Goal: Task Accomplishment & Management: Use online tool/utility

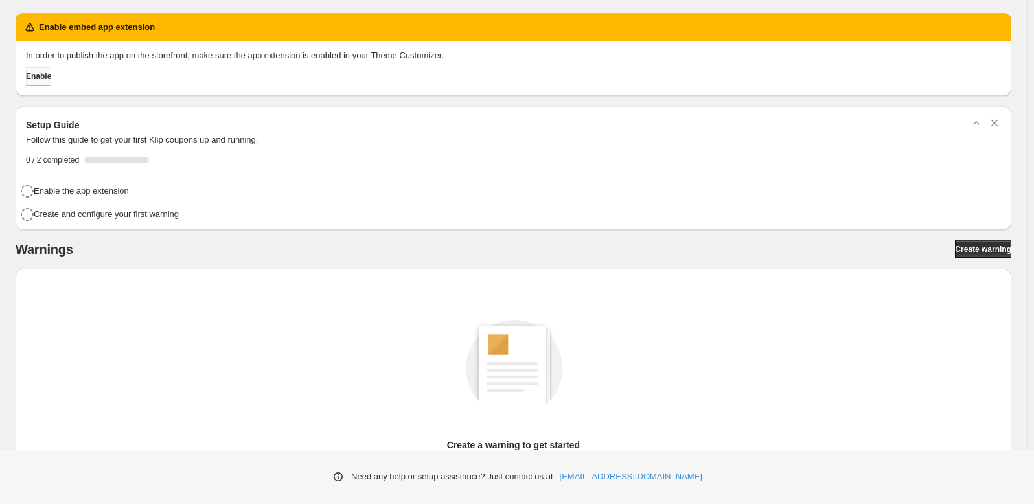
click at [51, 73] on span "Enable" at bounding box center [38, 76] width 25 height 10
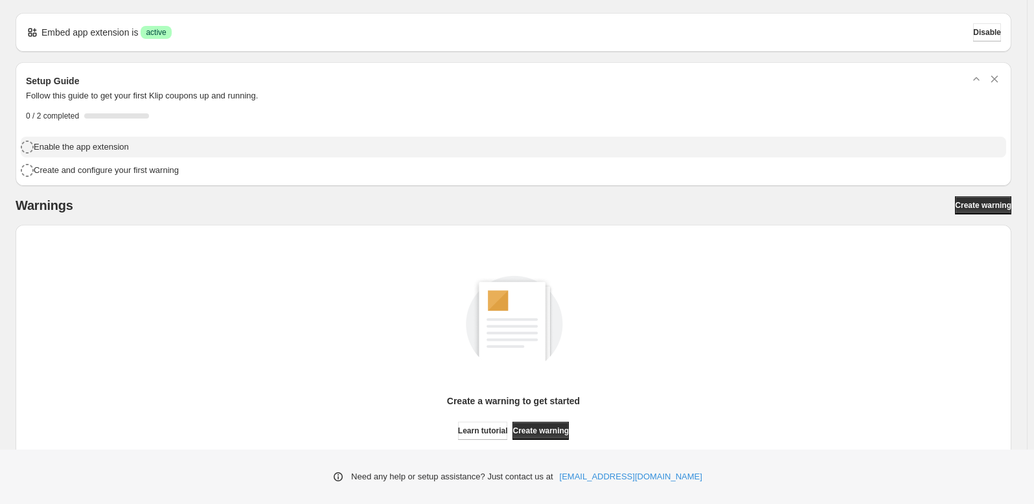
click at [100, 144] on h4 "Enable the app extension" at bounding box center [81, 147] width 95 height 13
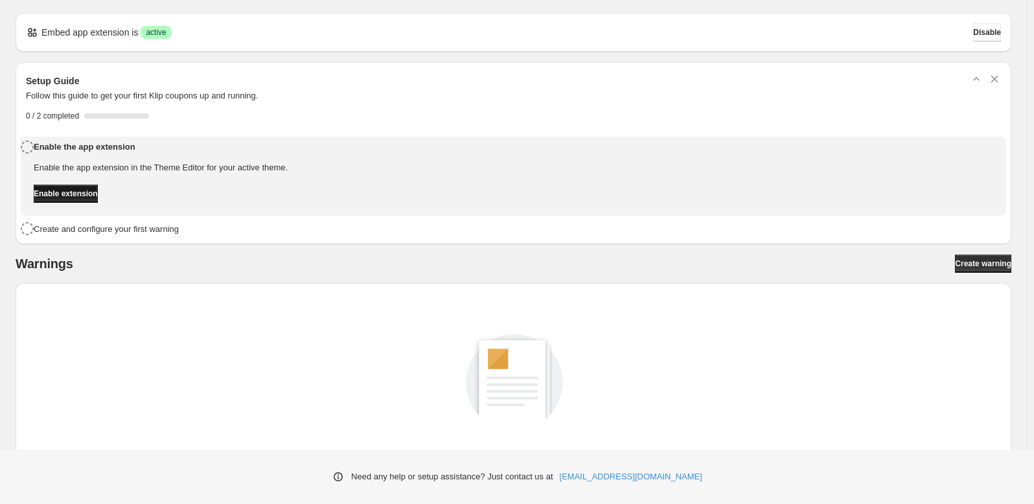
click at [90, 196] on span "Enable extension" at bounding box center [66, 193] width 64 height 10
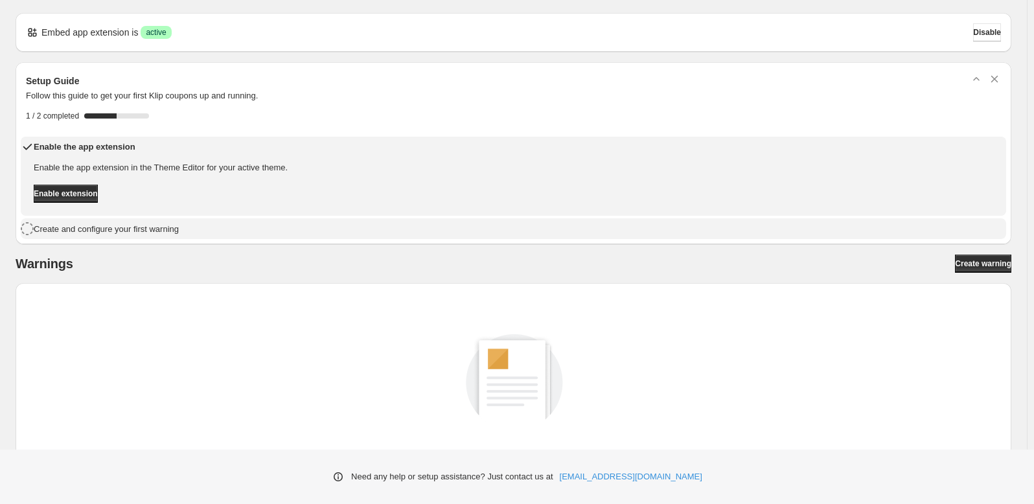
click at [84, 224] on h4 "Create and configure your first warning" at bounding box center [106, 229] width 145 height 13
